Goal: Information Seeking & Learning: Learn about a topic

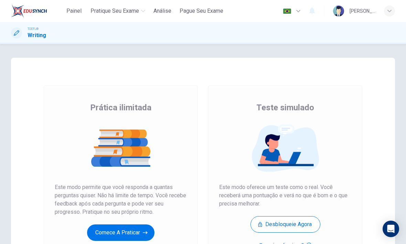
click at [138, 232] on button "Comece a praticar" at bounding box center [120, 233] width 67 height 17
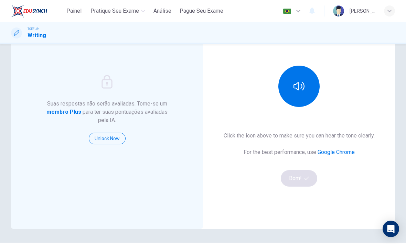
scroll to position [67, 0]
click at [304, 86] on icon "button" at bounding box center [299, 86] width 11 height 11
click at [306, 179] on icon "button" at bounding box center [307, 179] width 4 height 4
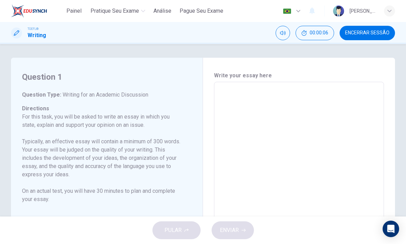
scroll to position [0, 0]
click at [327, 34] on span "00:00:07" at bounding box center [319, 33] width 19 height 6
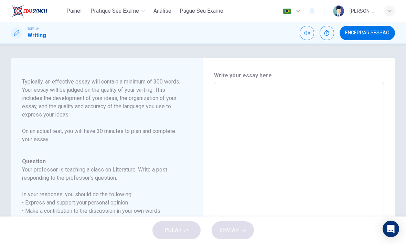
click at [315, 116] on textarea at bounding box center [299, 197] width 160 height 219
click at [263, 105] on textarea at bounding box center [299, 197] width 160 height 219
paste textarea "D"
click at [368, 177] on textarea at bounding box center [299, 197] width 160 height 219
type textarea "D"
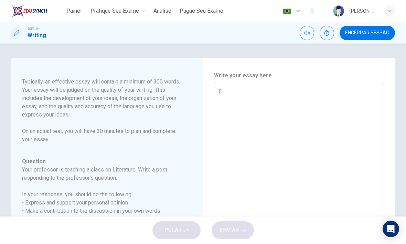
type textarea "x"
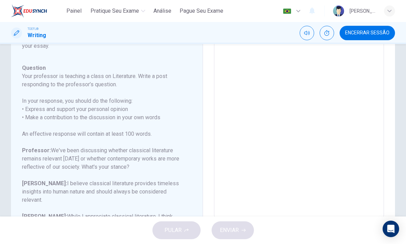
scroll to position [93, 0]
click at [336, 236] on div "PULAR ENVIAR" at bounding box center [203, 231] width 406 height 28
click at [363, 167] on textarea at bounding box center [299, 104] width 160 height 219
click at [341, 233] on div "PULAR ENVIAR" at bounding box center [203, 231] width 406 height 28
click at [357, 178] on textarea at bounding box center [299, 104] width 160 height 219
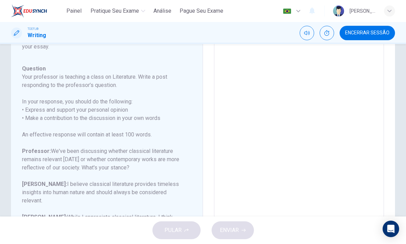
click at [362, 168] on textarea at bounding box center [299, 104] width 160 height 219
click at [363, 163] on textarea at bounding box center [299, 104] width 160 height 219
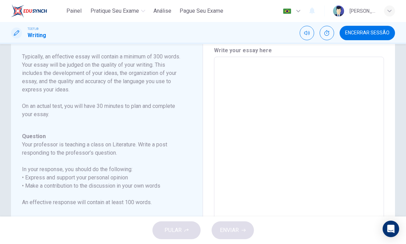
scroll to position [22, 0]
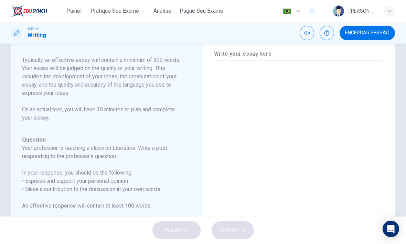
type textarea "I"
type textarea "x"
type textarea "I"
type textarea "x"
type textarea "I b"
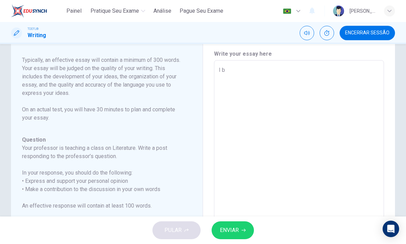
type textarea "x"
type textarea "I br"
type textarea "x"
type textarea "I brl"
type textarea "x"
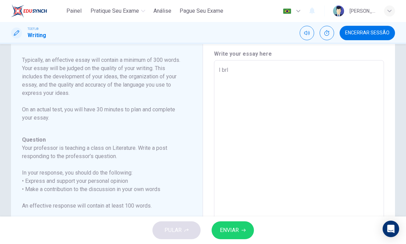
type textarea "I brli"
type textarea "x"
type textarea "I brl"
type textarea "x"
type textarea "I br"
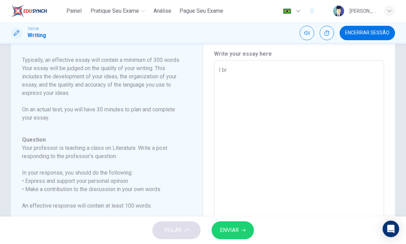
type textarea "x"
type textarea "I b"
type textarea "x"
type textarea "I be"
type textarea "x"
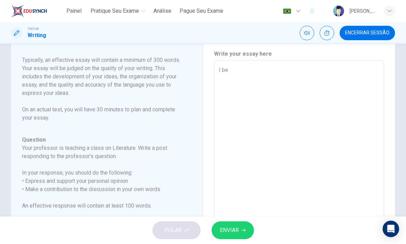
type textarea "I bel"
type textarea "x"
type textarea "I beli"
type textarea "x"
type textarea "I belie"
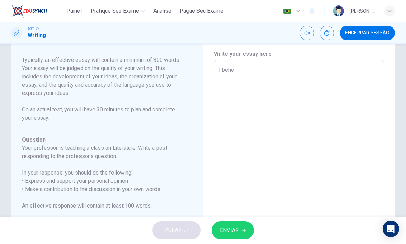
type textarea "x"
type textarea "I believ"
type textarea "x"
type textarea "I believe"
type textarea "x"
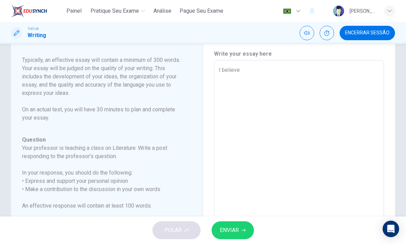
type textarea "I believe"
type textarea "x"
type textarea "I believe t"
type textarea "x"
type textarea "I believe th"
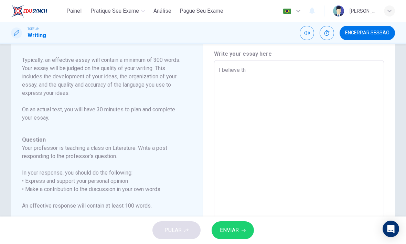
type textarea "x"
type textarea "I believe tha"
type textarea "x"
type textarea "I believe that"
type textarea "x"
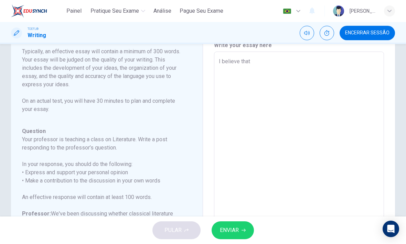
scroll to position [31, 0]
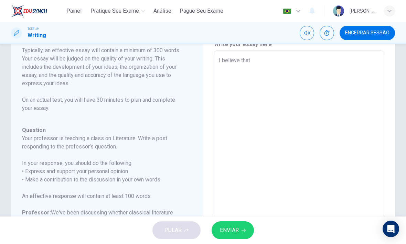
type textarea "I believe that"
type textarea "x"
type textarea "I believe that c"
type textarea "x"
type textarea "I believe that cl"
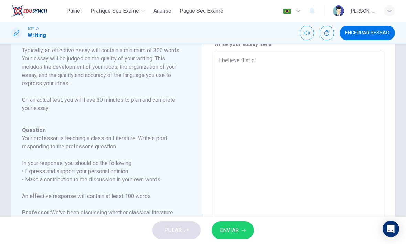
type textarea "x"
type textarea "I believe that cla"
type textarea "x"
type textarea "I believe that clas"
type textarea "x"
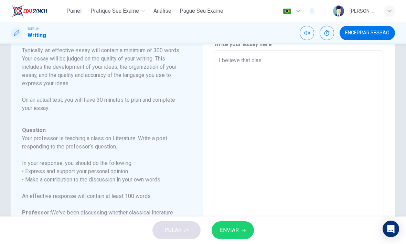
type textarea "I believe that class"
type textarea "x"
type textarea "I believe that classi"
type textarea "x"
type textarea "I believe that classic"
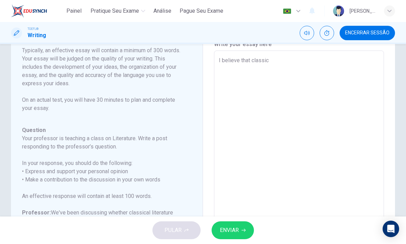
type textarea "x"
type textarea "I believe that classica"
type textarea "x"
type textarea "I believe that classical"
type textarea "x"
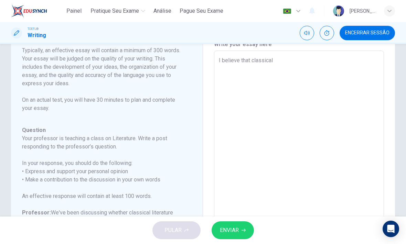
type textarea "I believe that classical"
type textarea "x"
type textarea "I believe that classical l"
type textarea "x"
type textarea "I believe that classical li"
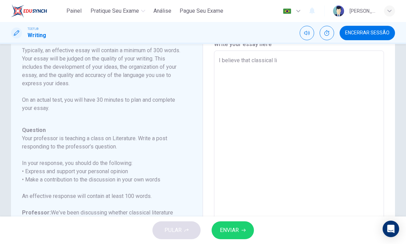
type textarea "x"
type textarea "I believe that classical lit"
type textarea "x"
type textarea "I believe that classical lite"
type textarea "x"
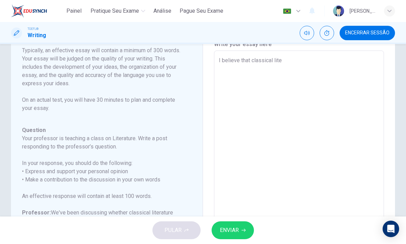
type textarea "I believe that classical liter"
type textarea "x"
type textarea "I believe that classical litera"
type textarea "x"
type textarea "I believe that classical literat"
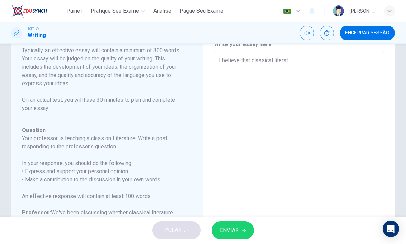
type textarea "x"
type textarea "I believe that classical literatu"
type textarea "x"
type textarea "I believe that classical literatur"
type textarea "x"
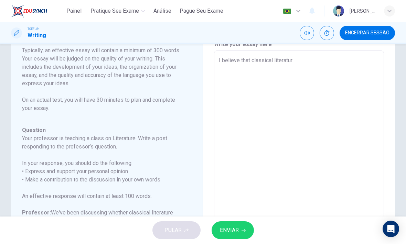
type textarea "I believe that classical literature"
type textarea "x"
type textarea "I believe that classical literature"
type textarea "x"
type textarea "I believe that classical literature i"
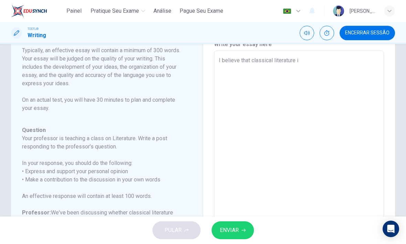
type textarea "x"
type textarea "I believe that classical literature is"
type textarea "x"
type textarea "I believe that classical literature is"
type textarea "x"
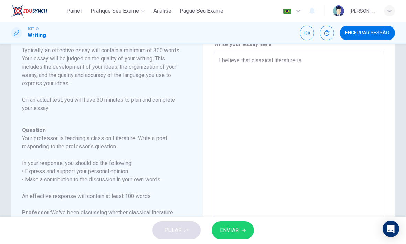
type textarea "I believe that classical literature is q"
type textarea "x"
type textarea "I believe that classical literature is"
type textarea "x"
type textarea "I believe that classical literature is a"
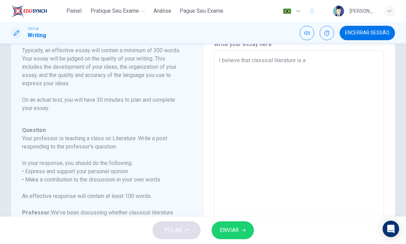
type textarea "x"
type textarea "I believe that classical literature is al"
type textarea "x"
type textarea "I believe that classical literature is alw"
type textarea "x"
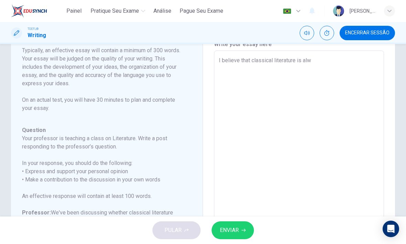
type textarea "I believe that classical literature is [PERSON_NAME]"
type textarea "x"
type textarea "I believe that classical literature is [PERSON_NAME]"
type textarea "x"
type textarea "I believe that classical literature is always"
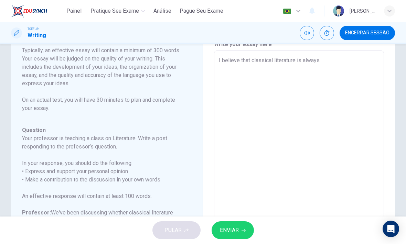
type textarea "x"
type textarea "I believe that classical literature is always"
type textarea "x"
type textarea "I believe that classical literature is always r"
type textarea "x"
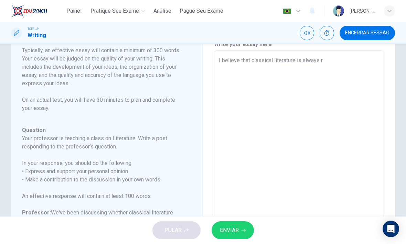
type textarea "I believe that classical literature is always re"
type textarea "x"
type textarea "I believe that classical literature is always rel"
type textarea "x"
type textarea "I believe that classical literature is always rele"
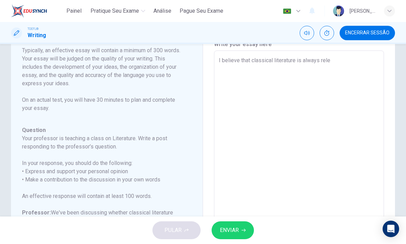
type textarea "x"
type textarea "I believe that classical literature is always relev"
type textarea "x"
type textarea "I believe that classical literature is always releva"
type textarea "x"
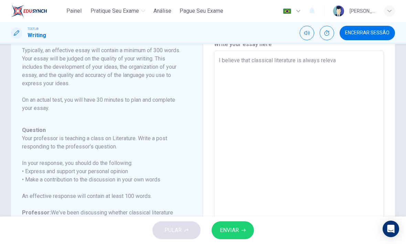
type textarea "I believe that classical literature is always relevan"
type textarea "x"
type textarea "I believe that classical literature is always relevant"
type textarea "x"
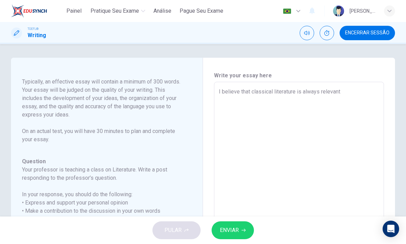
scroll to position [0, 0]
type textarea "I believe that classical literature is always relevant"
type textarea "x"
type textarea "I believe that classical literature is always relevant f"
type textarea "x"
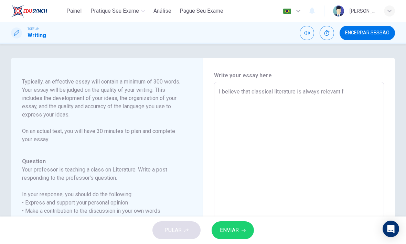
type textarea "I believe that classical literature is always relevant fo"
type textarea "x"
type textarea "I believe that classical literature is always relevant for"
type textarea "x"
type textarea "I believe that classical literature is always relevant for"
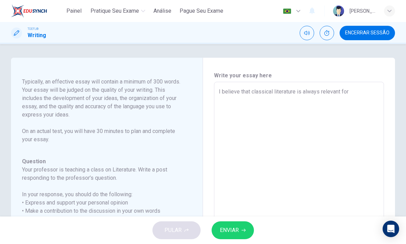
type textarea "x"
type textarea "I believe that classical literature is always relevant for o"
type textarea "x"
type textarea "I believe that classical literature is always relevant for ou"
type textarea "x"
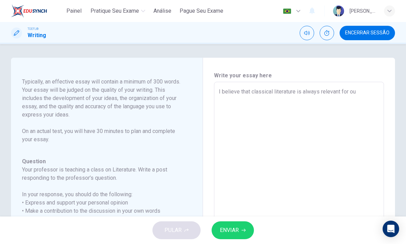
type textarea "I believe that classical literature is always relevant for our"
type textarea "x"
type textarea "I believe that classical literature is always relevant for our"
type textarea "x"
type textarea "I believe that classical literature is always relevant for our s"
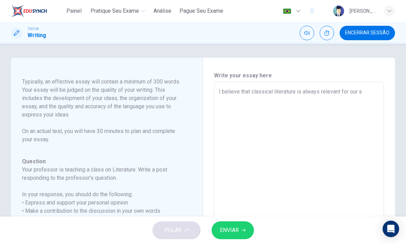
type textarea "x"
type textarea "I believe that classical literature is always relevant for our so"
type textarea "x"
type textarea "I believe that classical literature is always relevant for our sos"
type textarea "x"
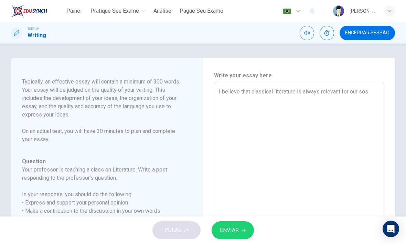
type textarea "I believe that classical literature is always relevant for our so"
type textarea "x"
type textarea "I believe that classical literature is always relevant for our soc"
type textarea "x"
type textarea "I believe that classical literature is always relevant for our soci"
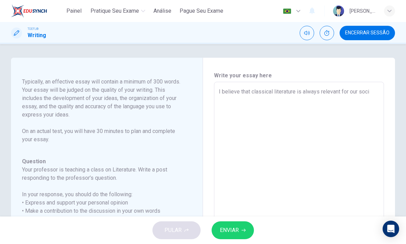
type textarea "x"
type textarea "I believe that classical literature is always relevant for our socie"
type textarea "x"
type textarea "I believe that classical literature is always relevant for our societ"
type textarea "x"
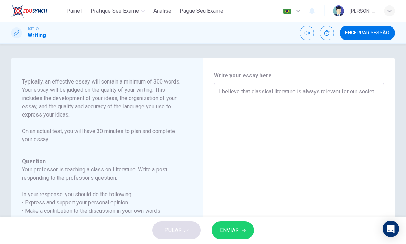
type textarea "I believe that classical literature is always relevant for our societt"
type textarea "x"
type textarea "I believe that classical literature is always relevant for our societt."
type textarea "x"
type textarea "I believe that classical literature is always relevant for our societt."
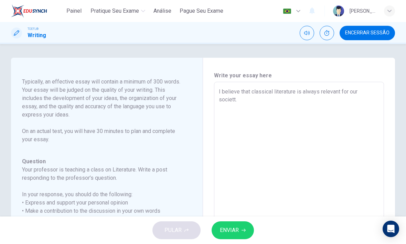
type textarea "x"
type textarea "I believe that classical literature is always relevant for our societt."
type textarea "x"
type textarea "I believe that classical literature is always relevant for our societt"
type textarea "x"
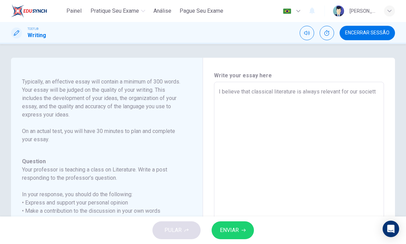
type textarea "I believe that classical literature is always relevant for our societ"
type textarea "x"
type textarea "I believe that classical literature is always relevant for our society"
type textarea "x"
type textarea "I believe that classical literature is always relevant for our society."
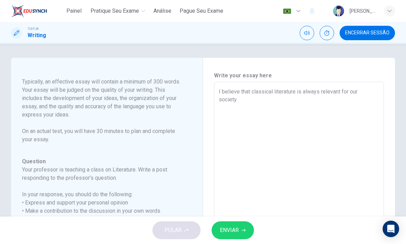
type textarea "x"
click at [301, 90] on textarea "I believe that classical literature is always relevant for our society." at bounding box center [299, 197] width 160 height 219
click at [301, 89] on textarea "I believe that classical literature is always relevant for our society." at bounding box center [299, 197] width 160 height 219
type textarea "I believe that classical literature i always relevant for our society."
type textarea "x"
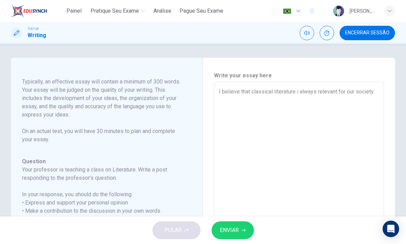
type textarea "I believe that classical literature it always relevant for our society."
type textarea "x"
click at [321, 93] on textarea "I believe that classical literature it always relevant for our society." at bounding box center [299, 197] width 160 height 219
type textarea "I believe that classical literature it always wrelevant for our society."
type textarea "x"
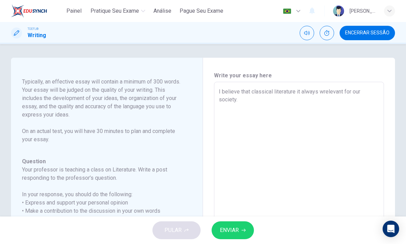
type textarea "I believe that classical literature it always wirelevant for our society."
type textarea "x"
type textarea "I believe that classical literature it always wilrelevant for our society."
type textarea "x"
type textarea "I believe that classical literature it always willrelevant for our society."
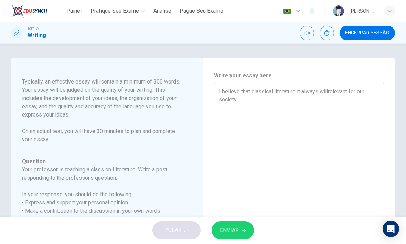
type textarea "x"
type textarea "I believe that classical literature it always will relevant for our society."
type textarea "x"
type textarea "I believe that classical literature it always will brelevant for our society."
type textarea "x"
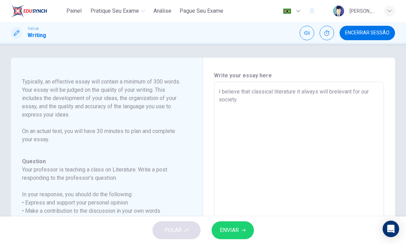
type textarea "I believe that classical literature it always will brrelevant for our society."
type textarea "x"
type textarea "I believe that classical literature it always will br relevant for our society."
type textarea "x"
type textarea "I believe that classical literature it always will brrelevant for our society."
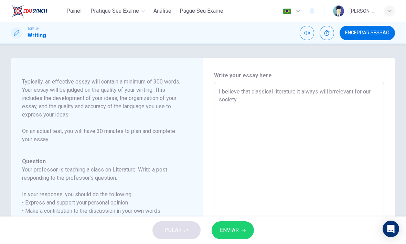
type textarea "x"
type textarea "I believe that classical literature it always will brelevant for our society."
type textarea "x"
click at [322, 94] on textarea "I believe that classical literature it always will be relevant for our society." at bounding box center [299, 197] width 160 height 219
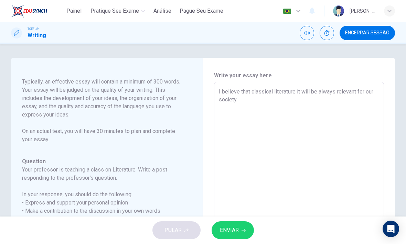
click at [303, 91] on textarea "I believe that classical literature it will be always relevant for our society." at bounding box center [299, 197] width 160 height 219
click at [312, 145] on textarea "I believe that classical literature it will be always relevant for our society." at bounding box center [299, 197] width 160 height 219
click at [300, 93] on textarea "I believe that classical literature it will be always relevant for our society." at bounding box center [299, 197] width 160 height 219
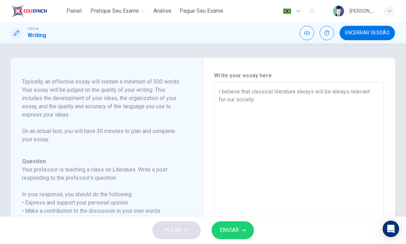
click at [348, 96] on textarea "I believe that classical literature always will be always relevant for our soci…" at bounding box center [299, 197] width 160 height 219
click at [348, 95] on textarea "I believe that classical literature always will be always relevant for our soci…" at bounding box center [299, 197] width 160 height 219
click at [344, 129] on textarea "I believe that classical literature always will be always relevant for our soci…" at bounding box center [299, 197] width 160 height 219
click at [347, 94] on textarea "I believe that classical literature always will be always relevant for our soci…" at bounding box center [299, 197] width 160 height 219
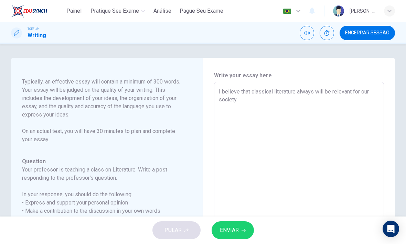
click at [310, 93] on textarea "I believe that classical literature always will be relevant for our society." at bounding box center [299, 197] width 160 height 219
click at [310, 92] on textarea "I believe that classical literature always will be relevant for our society." at bounding box center [299, 197] width 160 height 219
click at [359, 132] on textarea "I believe that classical literature will always be relevant for our society." at bounding box center [299, 197] width 160 height 219
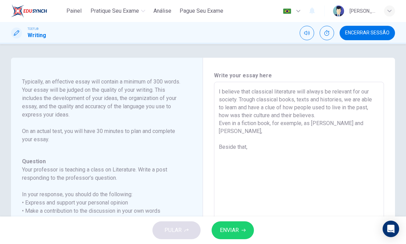
click at [383, 115] on div "I believe that classical literature will always be relevant for our society. Tr…" at bounding box center [299, 197] width 170 height 230
click at [372, 125] on textarea "I believe that classical literature will always be relevant for our society. Tr…" at bounding box center [299, 197] width 160 height 219
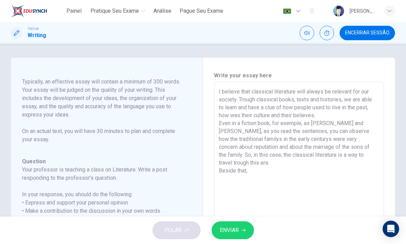
click at [383, 171] on div "I believe that classical literature will always be relevant for our society. Tr…" at bounding box center [299, 197] width 170 height 230
click at [383, 165] on div "I believe that classical literature will always be relevant for our society. Tr…" at bounding box center [299, 197] width 170 height 230
click at [317, 162] on textarea "I believe that classical literature will always be relevant for our society. Tr…" at bounding box center [299, 197] width 160 height 219
click at [241, 170] on textarea "I believe that classical literature will always be relevant for our society. Tr…" at bounding box center [299, 197] width 160 height 219
click at [283, 174] on textarea "I believe that classical literature will always be relevant for our society. Tr…" at bounding box center [299, 197] width 160 height 219
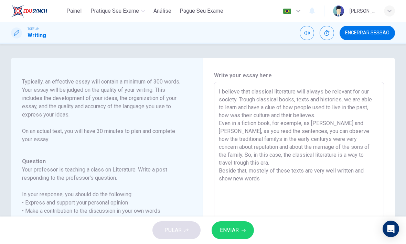
click at [293, 173] on textarea "I believe that classical literature will always be relevant for our society. Tr…" at bounding box center [299, 197] width 160 height 219
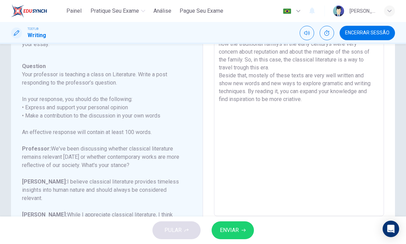
scroll to position [101, 0]
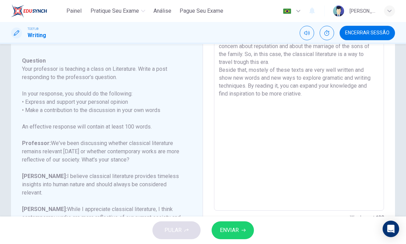
click at [253, 229] on button "ENVIAR" at bounding box center [233, 231] width 42 height 18
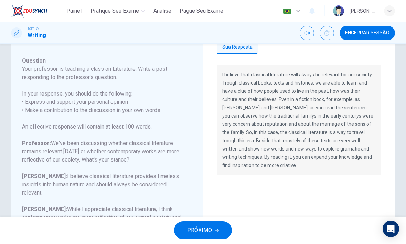
click at [213, 220] on div "PRÓXIMO" at bounding box center [203, 231] width 406 height 28
click at [211, 222] on button "PRÓXIMO" at bounding box center [203, 231] width 58 height 18
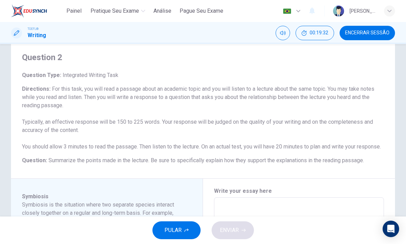
scroll to position [26, 0]
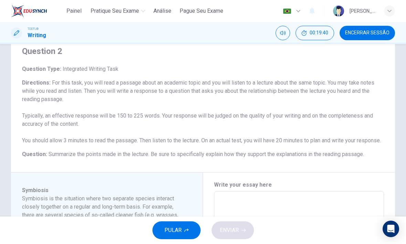
click at [379, 31] on span "Encerrar Sessão" at bounding box center [367, 33] width 44 height 6
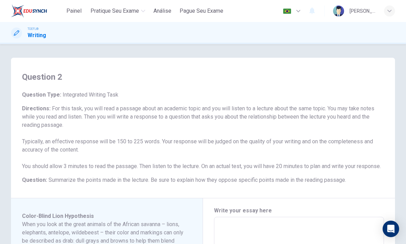
scroll to position [0, 0]
click at [393, 14] on div "button" at bounding box center [389, 11] width 11 height 11
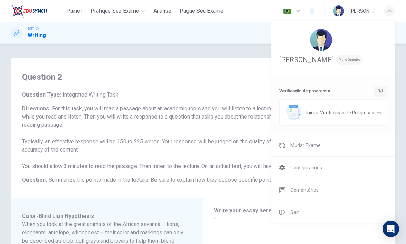
click at [329, 157] on li "Mudar Exame" at bounding box center [333, 146] width 124 height 22
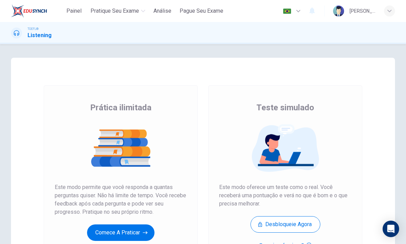
click at [108, 230] on button "Comece a praticar" at bounding box center [120, 233] width 67 height 17
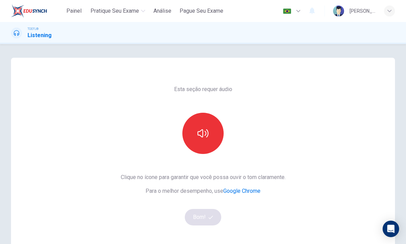
click at [207, 140] on button "button" at bounding box center [202, 133] width 41 height 41
click at [199, 221] on button "Bom!" at bounding box center [203, 217] width 37 height 17
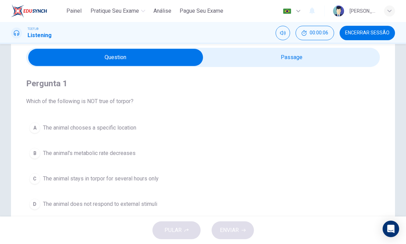
scroll to position [26, 0]
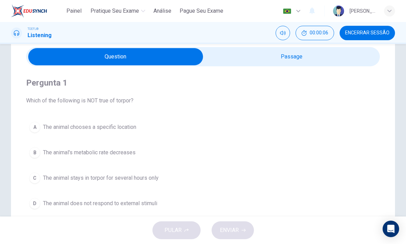
click at [320, 35] on span "00:00:06" at bounding box center [319, 33] width 19 height 6
click at [351, 72] on div "Pergunta 1 Which of the following is NOT true of torpor? A The animal chooses a…" at bounding box center [203, 144] width 354 height 157
click at [341, 58] on input "checkbox" at bounding box center [115, 56] width 531 height 17
checkbox input "true"
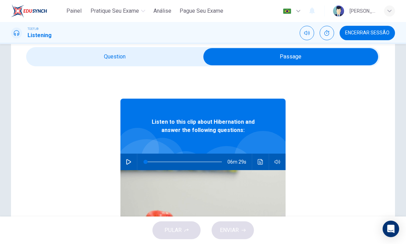
click at [136, 159] on div "06m 29s" at bounding box center [202, 162] width 165 height 17
click at [125, 161] on button "button" at bounding box center [128, 162] width 11 height 17
type input "0"
click at [152, 62] on input "checkbox" at bounding box center [290, 56] width 531 height 17
checkbox input "false"
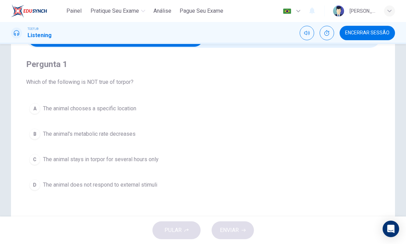
scroll to position [44, 0]
click at [31, 186] on div "D" at bounding box center [34, 185] width 11 height 11
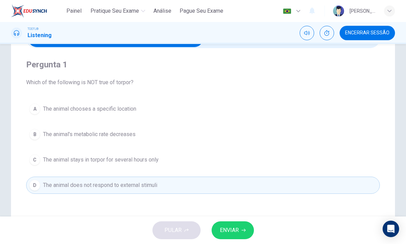
click at [248, 227] on button "ENVIAR" at bounding box center [233, 231] width 42 height 18
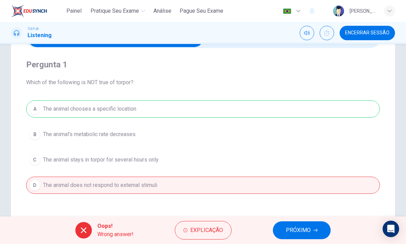
click at [320, 228] on button "PRÓXIMO" at bounding box center [302, 231] width 58 height 18
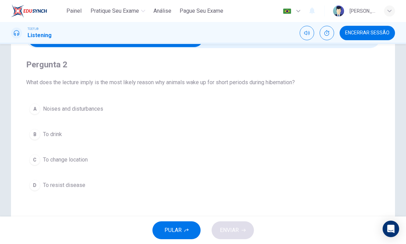
click at [28, 161] on button "C To change location" at bounding box center [203, 159] width 354 height 17
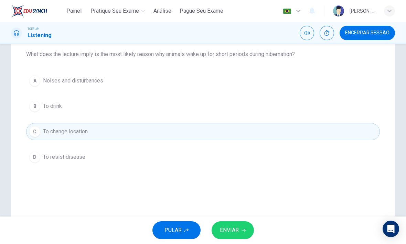
scroll to position [74, 0]
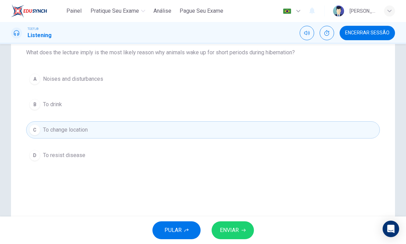
click at [243, 227] on button "ENVIAR" at bounding box center [233, 231] width 42 height 18
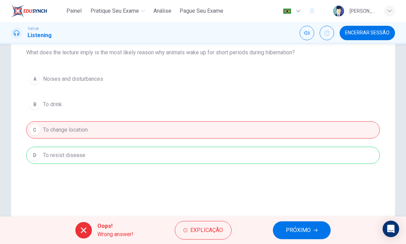
click at [309, 231] on span "PRÓXIMO" at bounding box center [298, 231] width 25 height 10
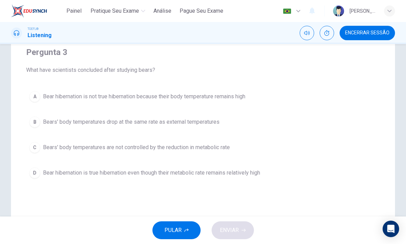
scroll to position [55, 0]
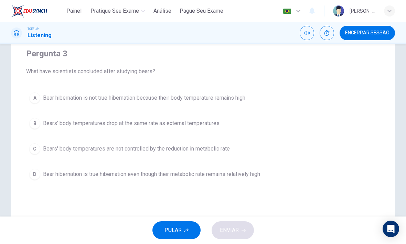
click at [214, 145] on span "Bears' body temperatures are not controlled by the reduction in metabolic rate" at bounding box center [136, 149] width 187 height 8
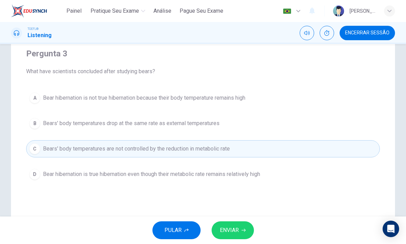
click at [243, 227] on button "ENVIAR" at bounding box center [233, 231] width 42 height 18
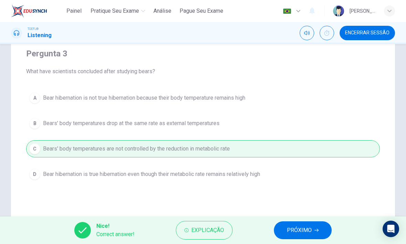
click at [305, 231] on span "PRÓXIMO" at bounding box center [299, 231] width 25 height 10
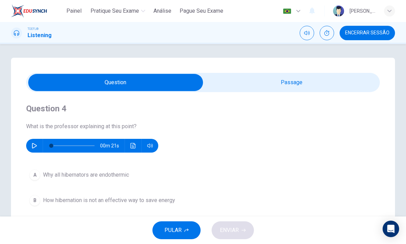
scroll to position [0, 0]
type input "99"
click at [321, 85] on input "checkbox" at bounding box center [115, 82] width 531 height 17
checkbox input "true"
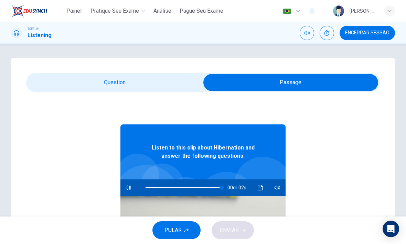
type input "100"
click at [131, 95] on div "Listen to this clip about Hibernation and answer the following questions: 00m 0…" at bounding box center [202, 225] width 165 height 266
click at [131, 78] on input "checkbox" at bounding box center [290, 82] width 531 height 17
checkbox input "false"
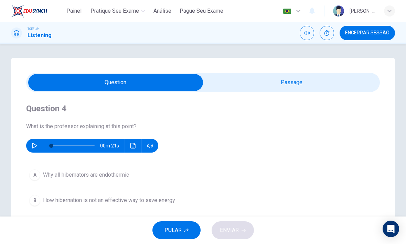
click at [29, 147] on button "button" at bounding box center [34, 146] width 11 height 14
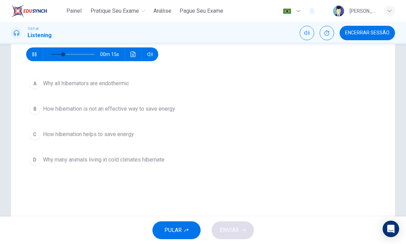
scroll to position [92, 0]
click at [33, 58] on button "button" at bounding box center [34, 54] width 11 height 14
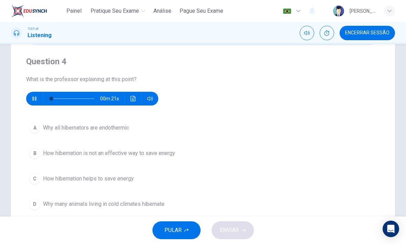
scroll to position [41, 0]
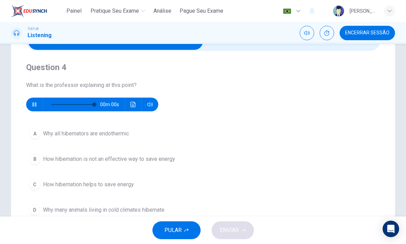
type input "0"
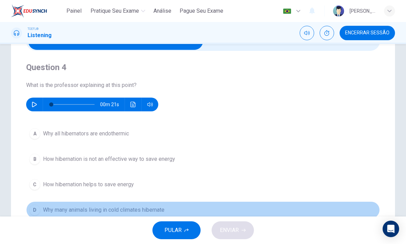
click at [37, 210] on div "D" at bounding box center [34, 210] width 11 height 11
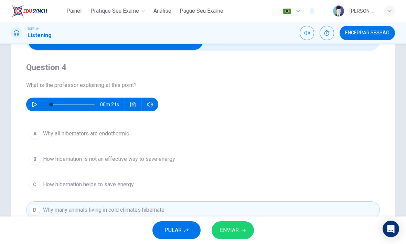
click at [227, 230] on span "ENVIAR" at bounding box center [229, 231] width 19 height 10
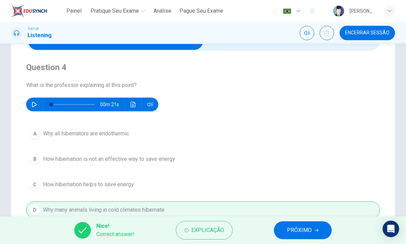
click at [308, 232] on span "PRÓXIMO" at bounding box center [299, 231] width 25 height 10
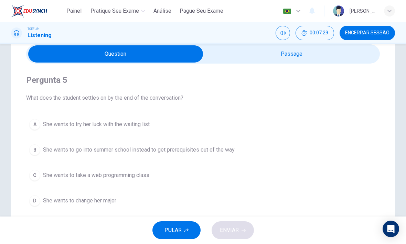
scroll to position [28, 0]
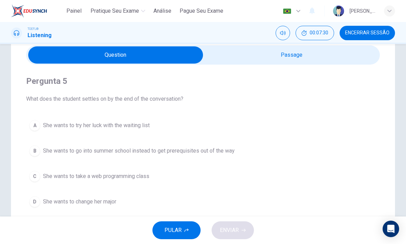
click at [323, 61] on input "checkbox" at bounding box center [115, 54] width 531 height 17
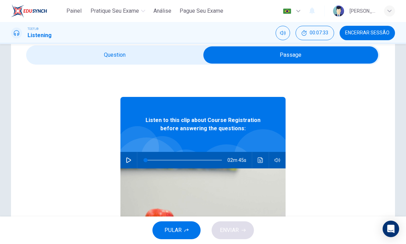
click at [175, 63] on input "checkbox" at bounding box center [290, 54] width 531 height 17
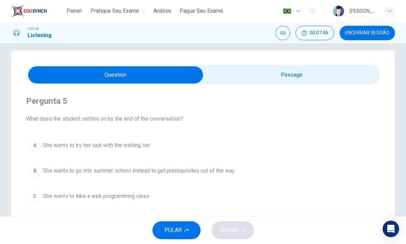
scroll to position [6, 0]
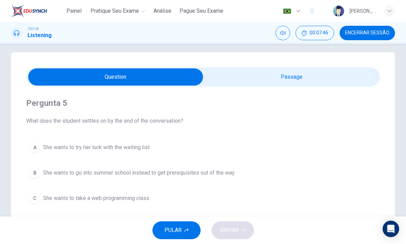
click at [336, 82] on input "checkbox" at bounding box center [115, 76] width 531 height 17
checkbox input "true"
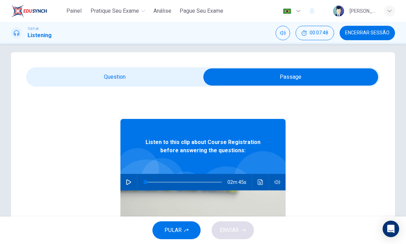
click at [129, 183] on icon "button" at bounding box center [128, 183] width 5 height 6
type input "39"
click at [169, 81] on input "checkbox" at bounding box center [290, 76] width 531 height 17
checkbox input "false"
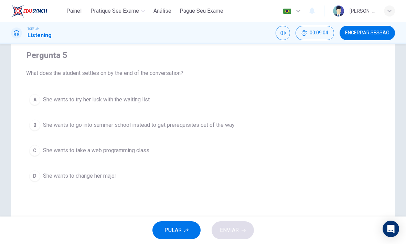
scroll to position [54, 0]
click at [39, 151] on div "C" at bounding box center [34, 150] width 11 height 11
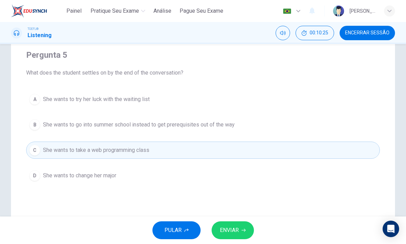
click at [242, 229] on icon "button" at bounding box center [244, 230] width 4 height 4
click at [37, 149] on div "C" at bounding box center [34, 150] width 11 height 11
click at [238, 228] on span "ENVIAR" at bounding box center [229, 231] width 19 height 10
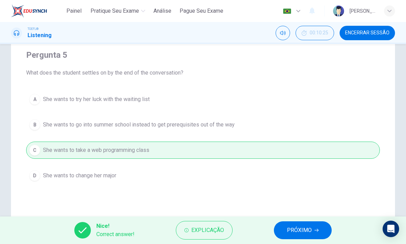
type input "0"
click at [313, 230] on button "PRÓXIMO" at bounding box center [303, 231] width 58 height 18
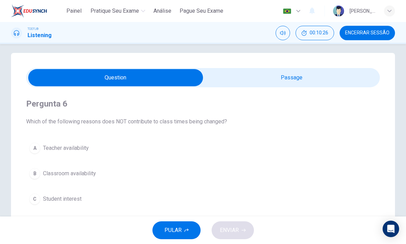
scroll to position [4, 0]
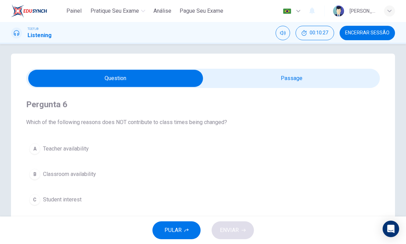
click at [327, 86] on input "checkbox" at bounding box center [115, 78] width 531 height 17
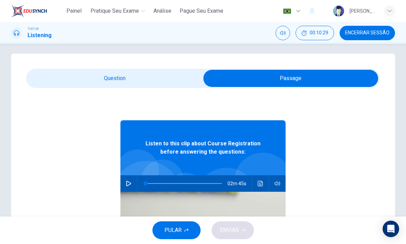
click at [166, 72] on input "checkbox" at bounding box center [290, 78] width 531 height 17
checkbox input "false"
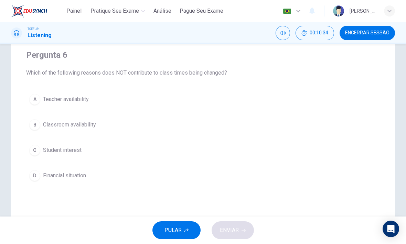
scroll to position [52, 0]
click at [43, 179] on span "Financial situation" at bounding box center [64, 177] width 43 height 8
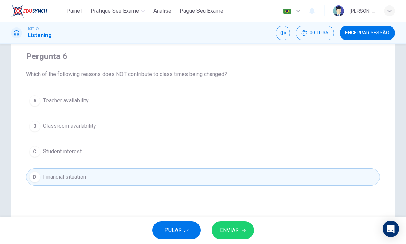
click at [238, 228] on span "ENVIAR" at bounding box center [229, 231] width 19 height 10
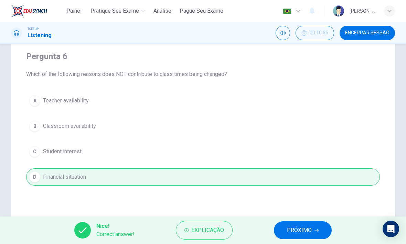
click at [310, 225] on button "PRÓXIMO" at bounding box center [303, 231] width 58 height 18
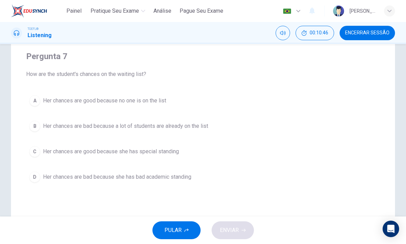
click at [183, 125] on span "Her chances are bad because a lot of students are already on the list" at bounding box center [125, 126] width 165 height 8
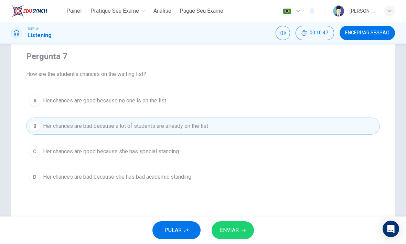
click at [234, 232] on span "ENVIAR" at bounding box center [229, 231] width 19 height 10
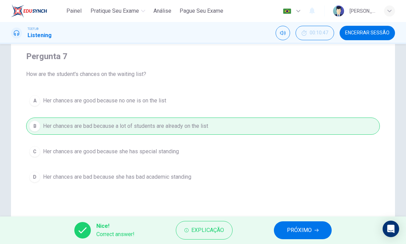
click at [311, 230] on span "PRÓXIMO" at bounding box center [299, 231] width 25 height 10
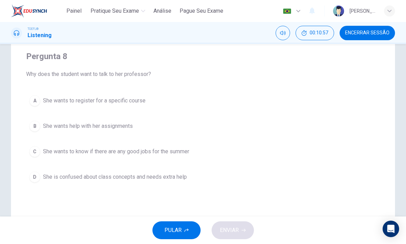
click at [120, 106] on button "A She wants to register for a specific course" at bounding box center [203, 100] width 354 height 17
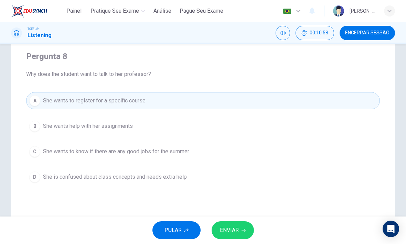
click at [235, 233] on span "ENVIAR" at bounding box center [229, 231] width 19 height 10
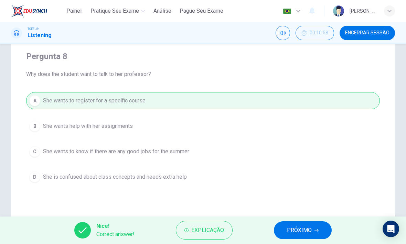
click at [321, 232] on button "PRÓXIMO" at bounding box center [303, 231] width 58 height 18
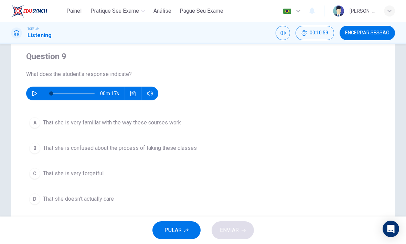
click at [29, 94] on button "button" at bounding box center [34, 94] width 11 height 14
type input "0"
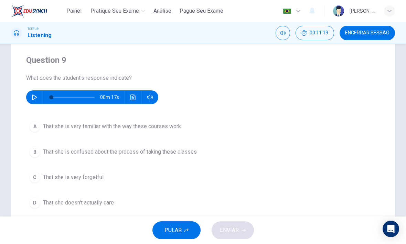
scroll to position [48, 0]
click at [199, 149] on button "B That she is confused about the process of taking these classes" at bounding box center [203, 152] width 354 height 17
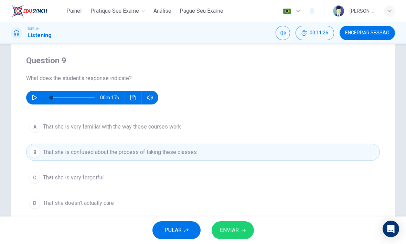
click at [243, 228] on button "ENVIAR" at bounding box center [233, 231] width 42 height 18
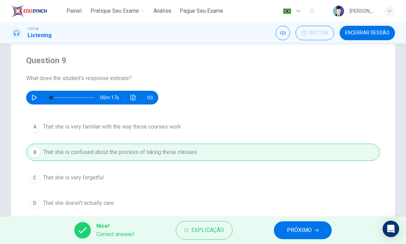
click at [313, 228] on button "PRÓXIMO" at bounding box center [303, 231] width 58 height 18
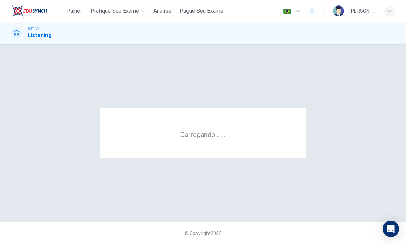
scroll to position [0, 0]
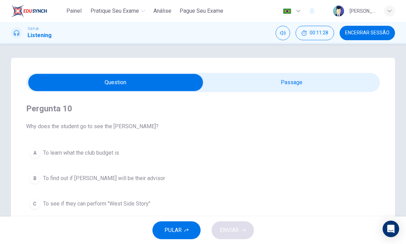
click at [336, 88] on input "checkbox" at bounding box center [115, 82] width 531 height 17
checkbox input "true"
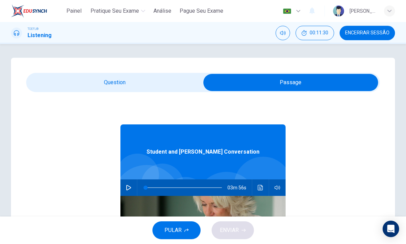
click at [133, 185] on button "button" at bounding box center [128, 188] width 11 height 17
type input "0"
click at [159, 77] on input "checkbox" at bounding box center [290, 82] width 531 height 17
checkbox input "false"
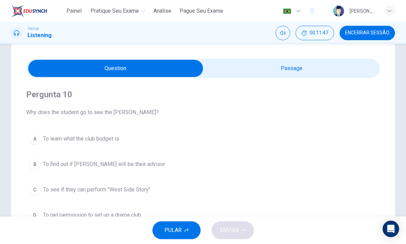
scroll to position [12, 0]
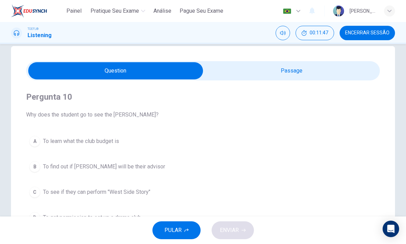
type input "7"
click at [340, 72] on input "checkbox" at bounding box center [115, 70] width 531 height 17
checkbox input "true"
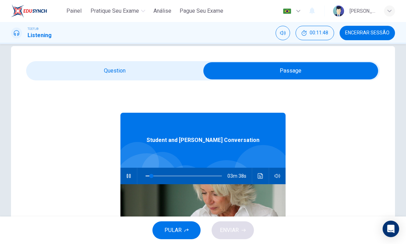
click at [130, 174] on icon "button" at bounding box center [129, 176] width 4 height 4
type input "8"
click at [163, 79] on input "checkbox" at bounding box center [290, 70] width 531 height 17
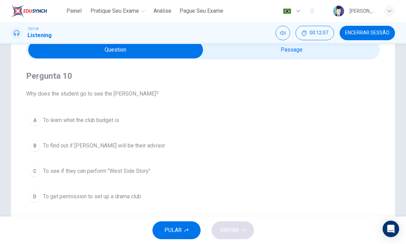
scroll to position [32, 0]
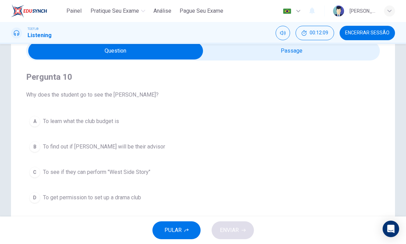
click at [118, 199] on span "To get permission to set up a drama club" at bounding box center [92, 198] width 98 height 8
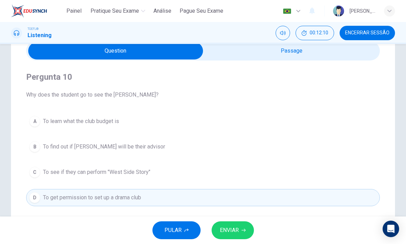
click at [242, 231] on icon "button" at bounding box center [244, 230] width 4 height 4
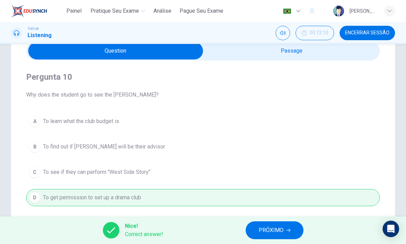
click at [292, 230] on button "PRÓXIMO" at bounding box center [275, 231] width 58 height 18
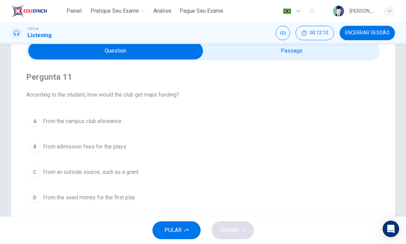
click at [342, 49] on input "checkbox" at bounding box center [115, 50] width 531 height 17
checkbox input "true"
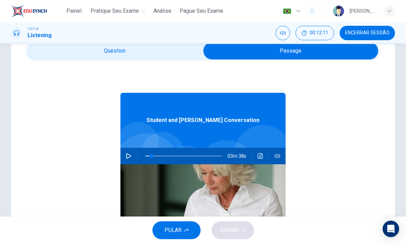
click at [128, 153] on button "button" at bounding box center [128, 156] width 11 height 17
type input "8"
click at [180, 54] on input "checkbox" at bounding box center [290, 50] width 531 height 17
checkbox input "false"
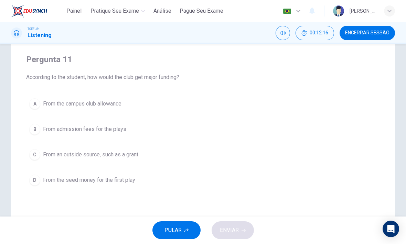
scroll to position [50, 0]
click at [34, 129] on div "B" at bounding box center [34, 129] width 11 height 11
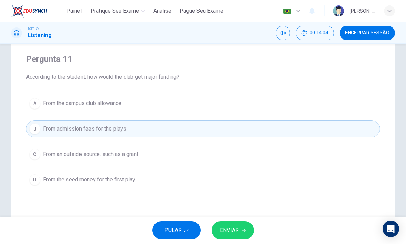
click at [246, 230] on button "ENVIAR" at bounding box center [233, 231] width 42 height 18
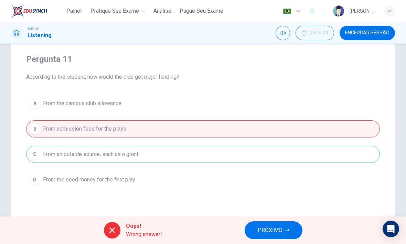
click at [292, 228] on button "PRÓXIMO" at bounding box center [274, 231] width 58 height 18
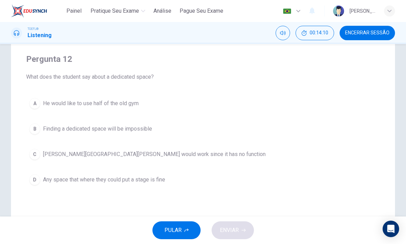
click at [32, 105] on div "A" at bounding box center [34, 103] width 11 height 11
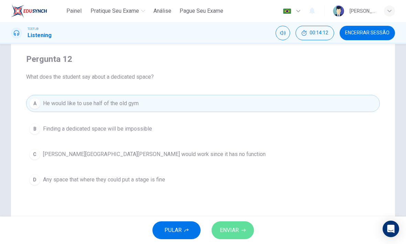
click at [239, 228] on button "ENVIAR" at bounding box center [233, 231] width 42 height 18
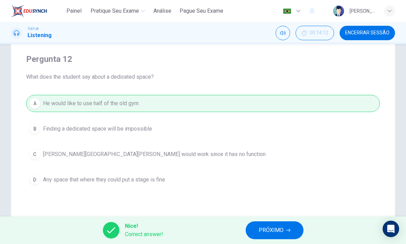
click at [281, 228] on span "PRÓXIMO" at bounding box center [271, 231] width 25 height 10
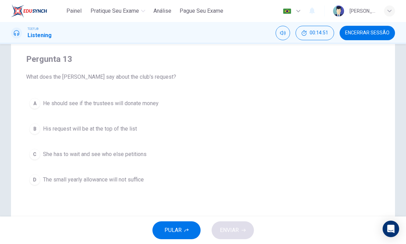
click at [33, 126] on div "B" at bounding box center [34, 129] width 11 height 11
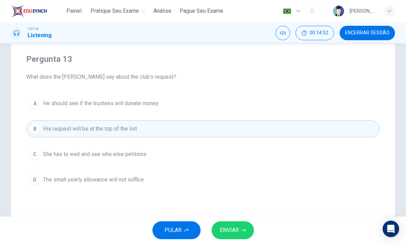
click at [243, 230] on icon "button" at bounding box center [244, 230] width 4 height 4
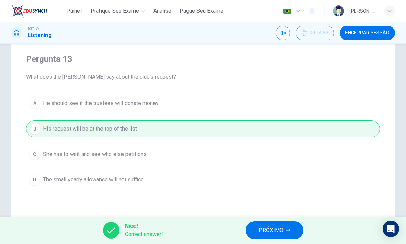
click at [286, 230] on icon "button" at bounding box center [288, 230] width 4 height 4
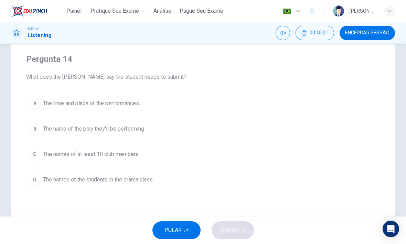
click at [121, 162] on button "C The names of at least 10 club members" at bounding box center [203, 154] width 354 height 17
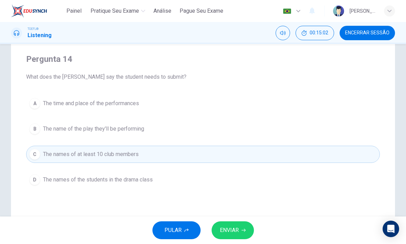
click at [235, 231] on span "ENVIAR" at bounding box center [229, 231] width 19 height 10
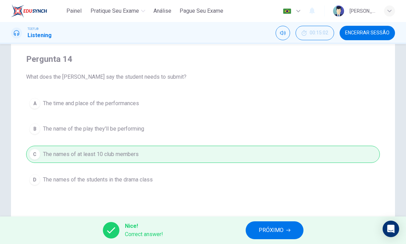
click at [288, 227] on button "PRÓXIMO" at bounding box center [275, 231] width 58 height 18
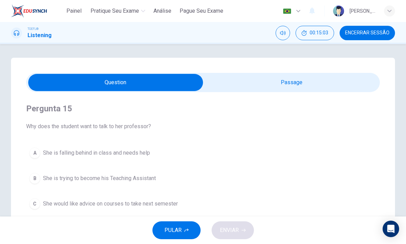
click at [349, 91] on input "checkbox" at bounding box center [115, 82] width 531 height 17
checkbox input "true"
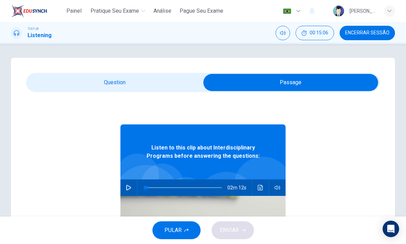
click at [374, 33] on span "Encerrar Sessão" at bounding box center [367, 33] width 44 height 6
